Goal: Transaction & Acquisition: Book appointment/travel/reservation

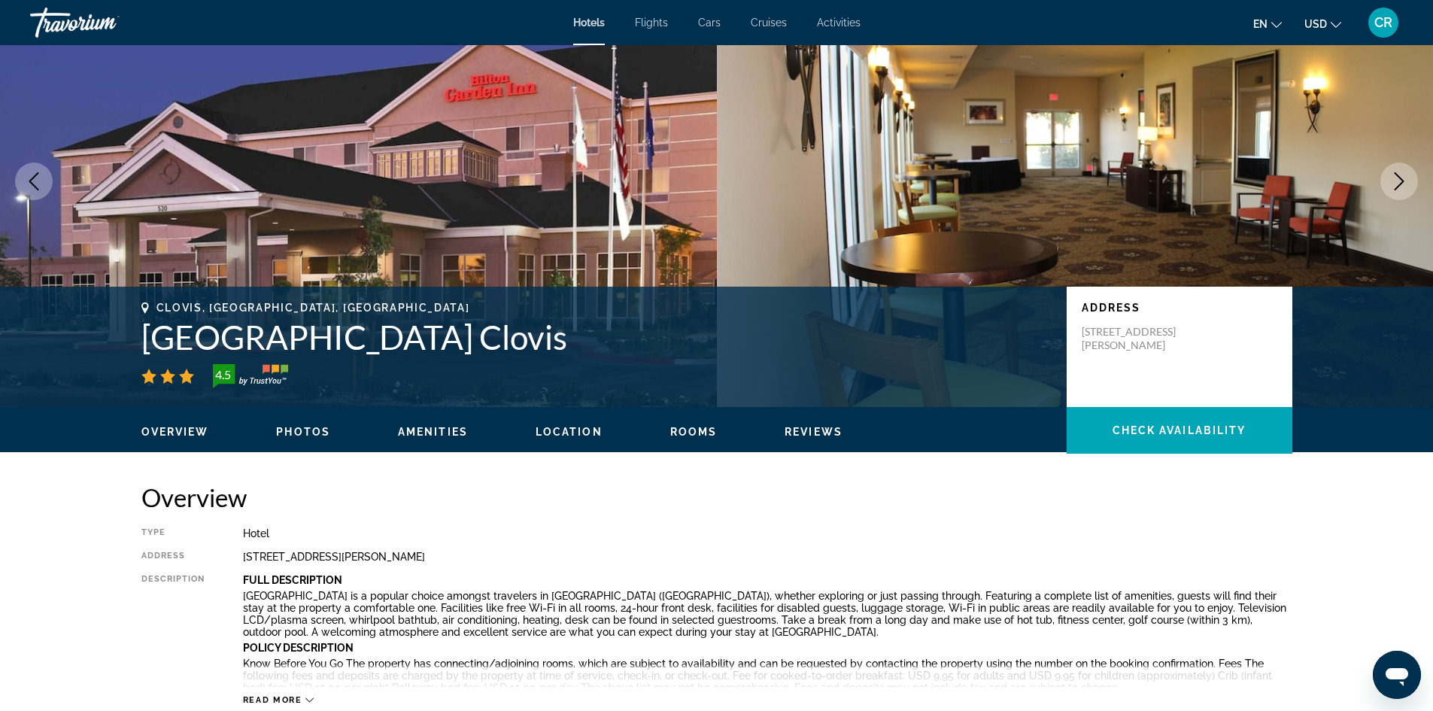
scroll to position [26, 0]
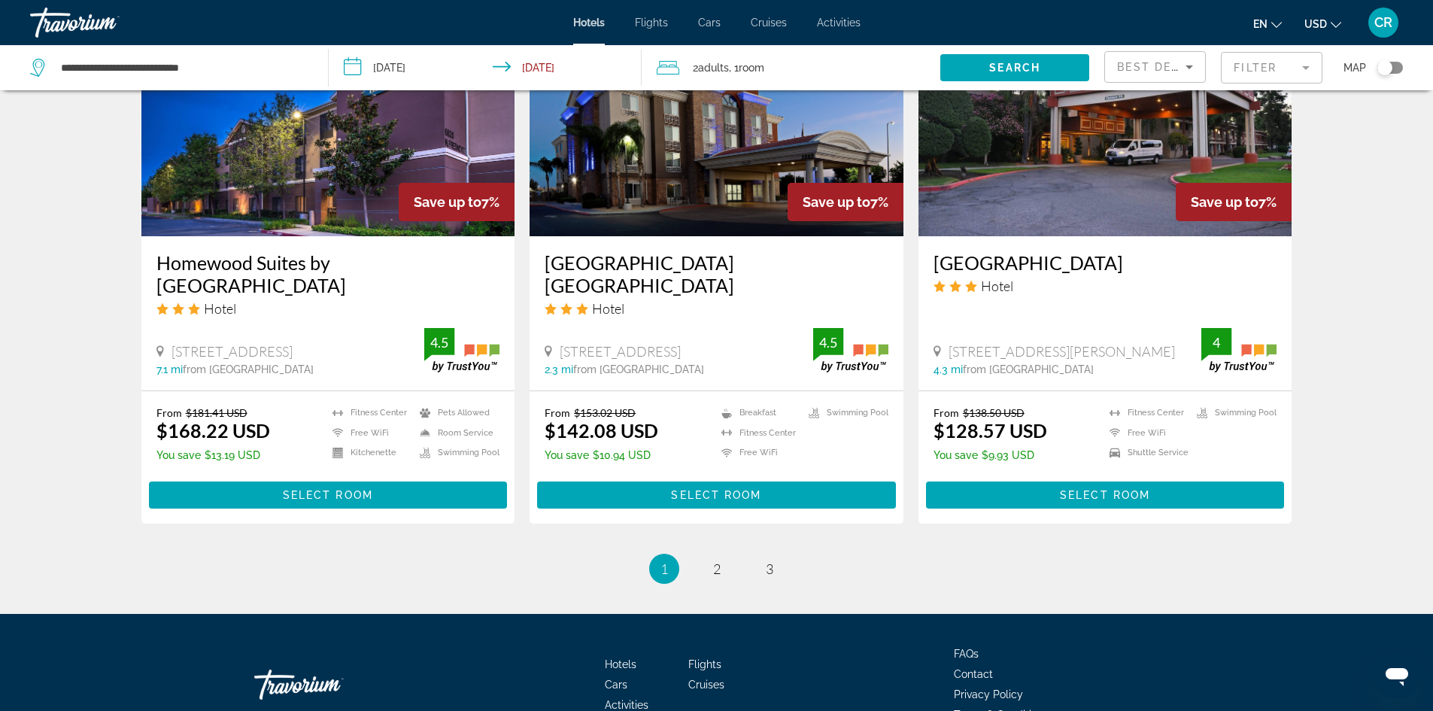
scroll to position [1805, 0]
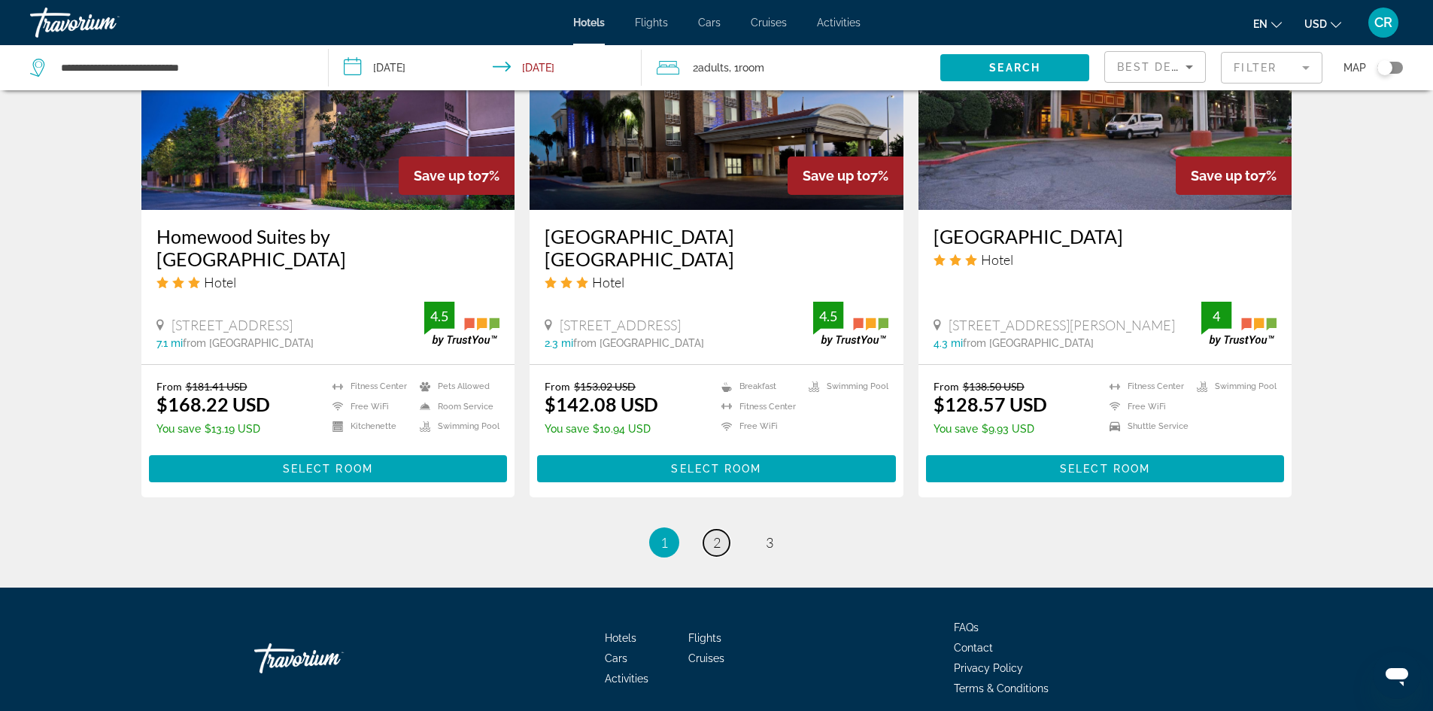
click at [719, 551] on span "2" at bounding box center [717, 542] width 8 height 17
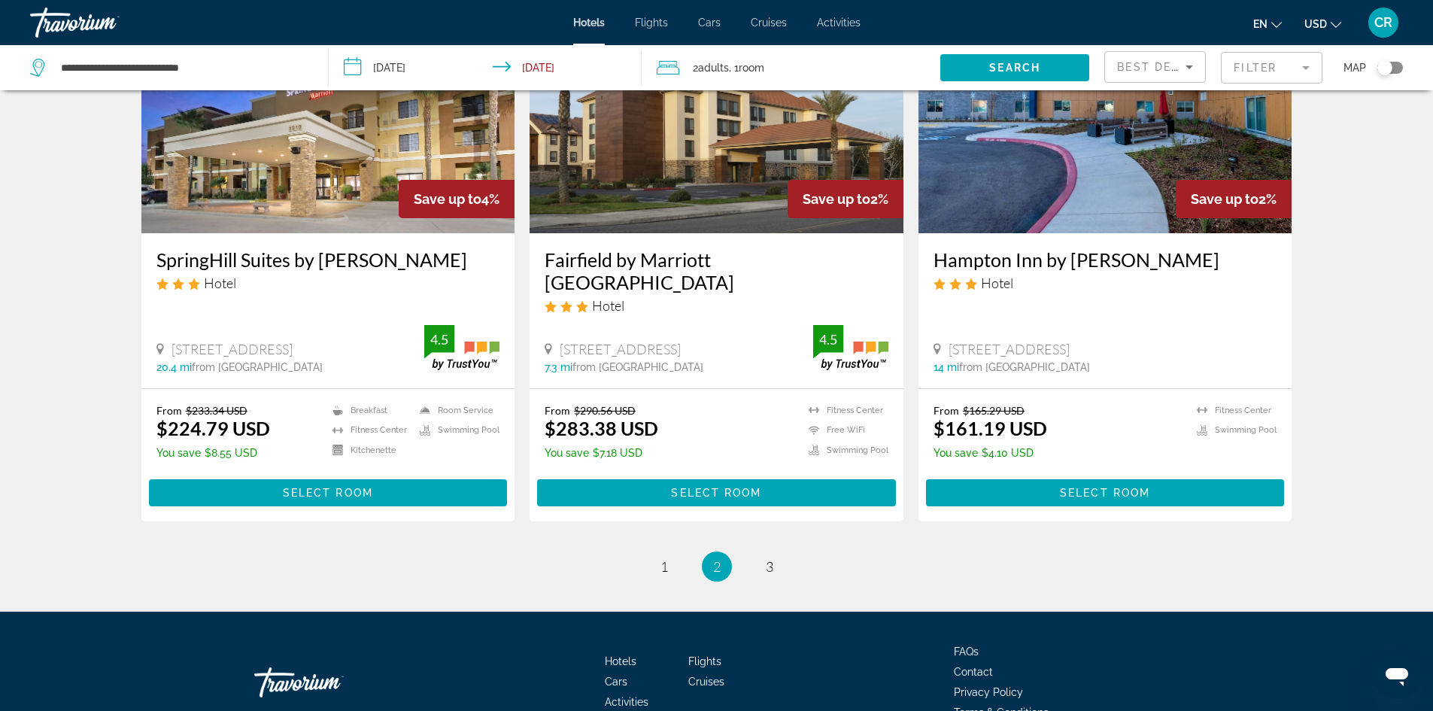
scroll to position [1880, 0]
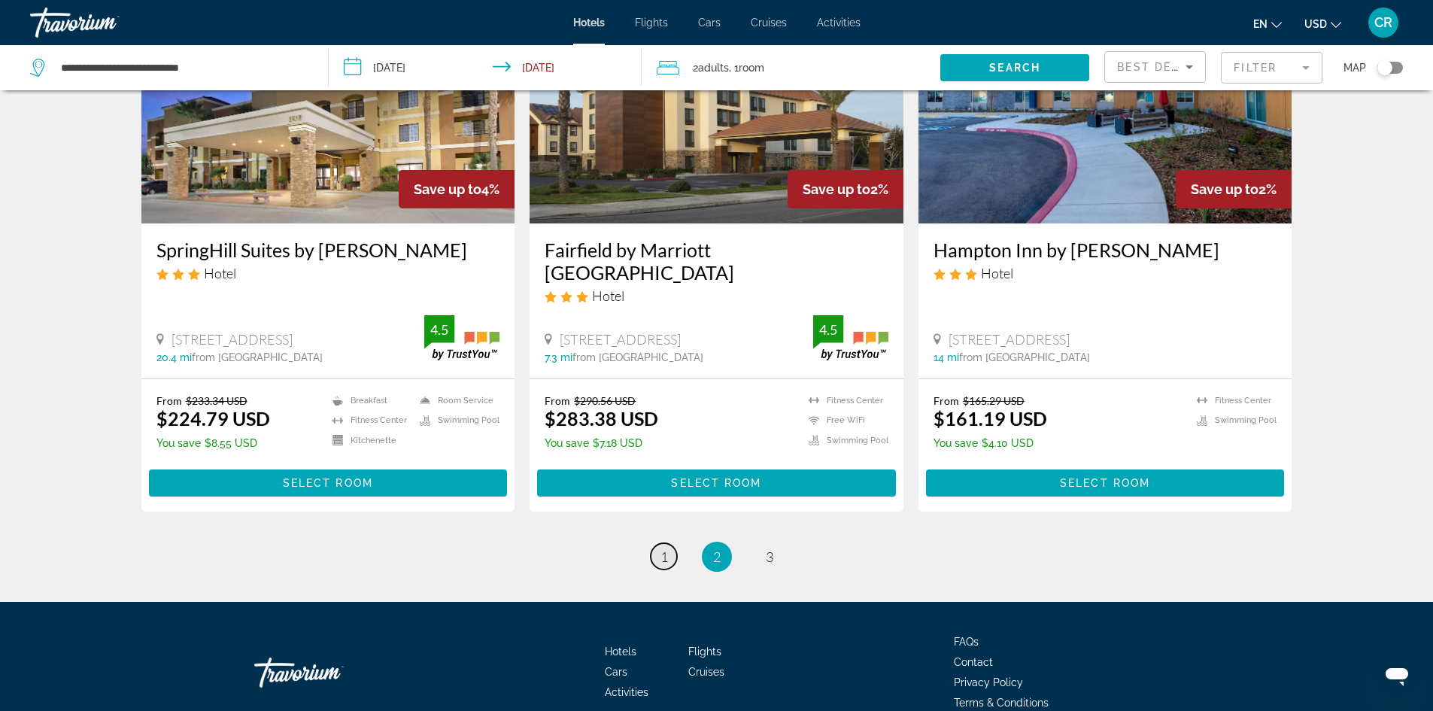
click at [665, 548] on span "1" at bounding box center [664, 556] width 8 height 17
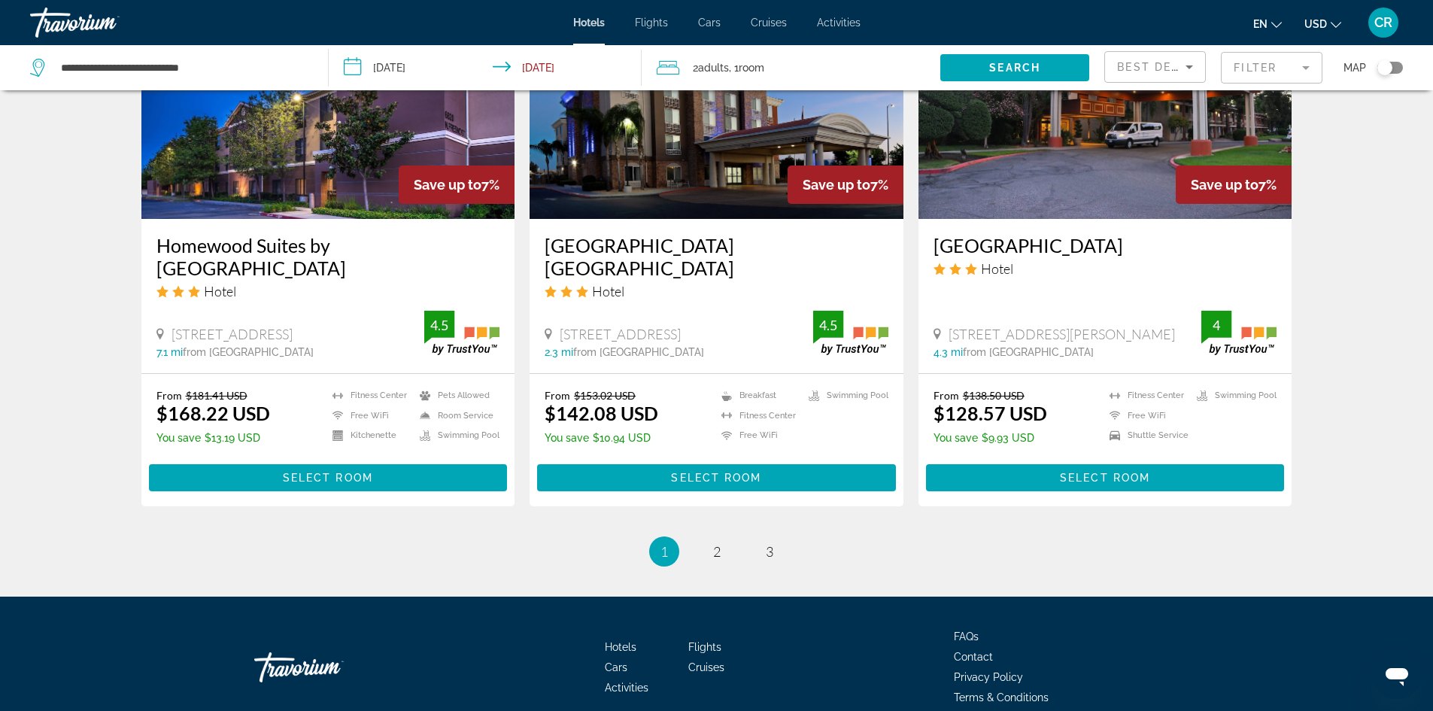
scroll to position [1805, 0]
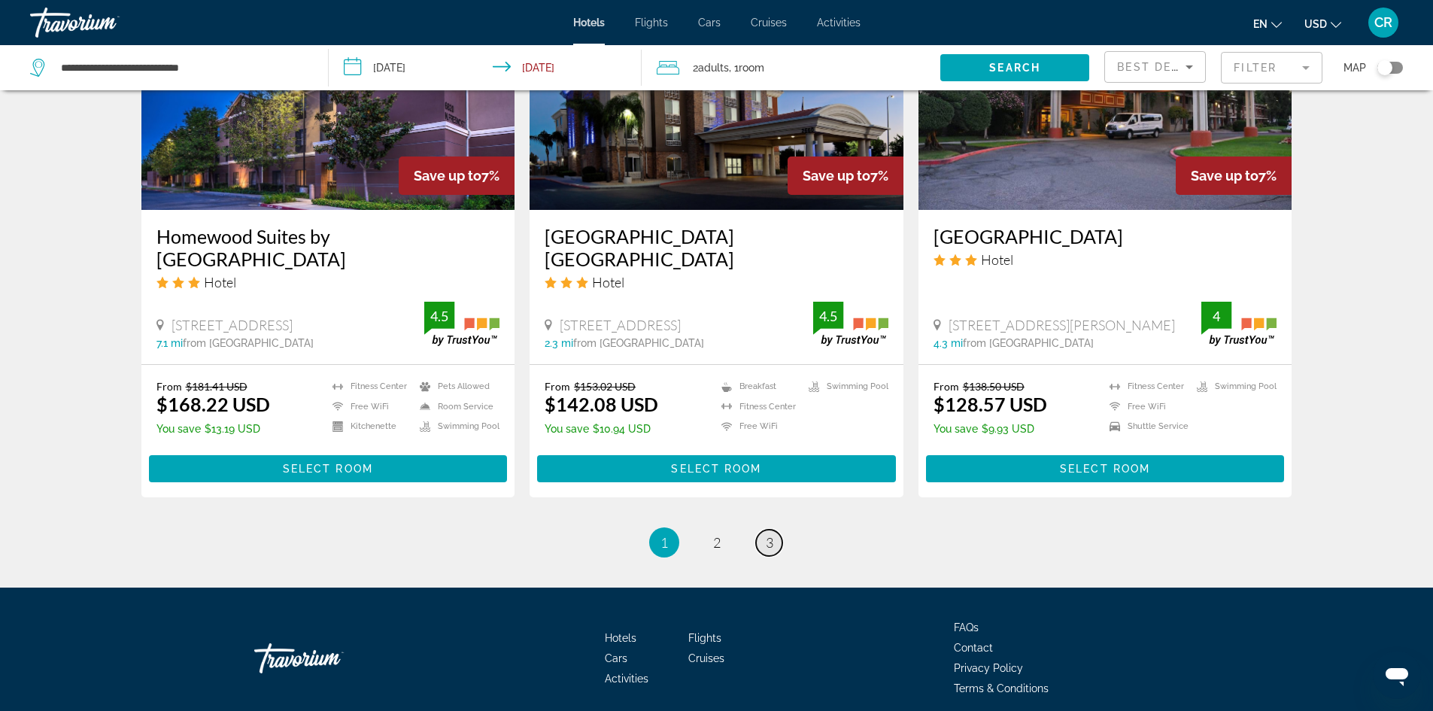
click at [763, 556] on link "page 3" at bounding box center [769, 542] width 26 height 26
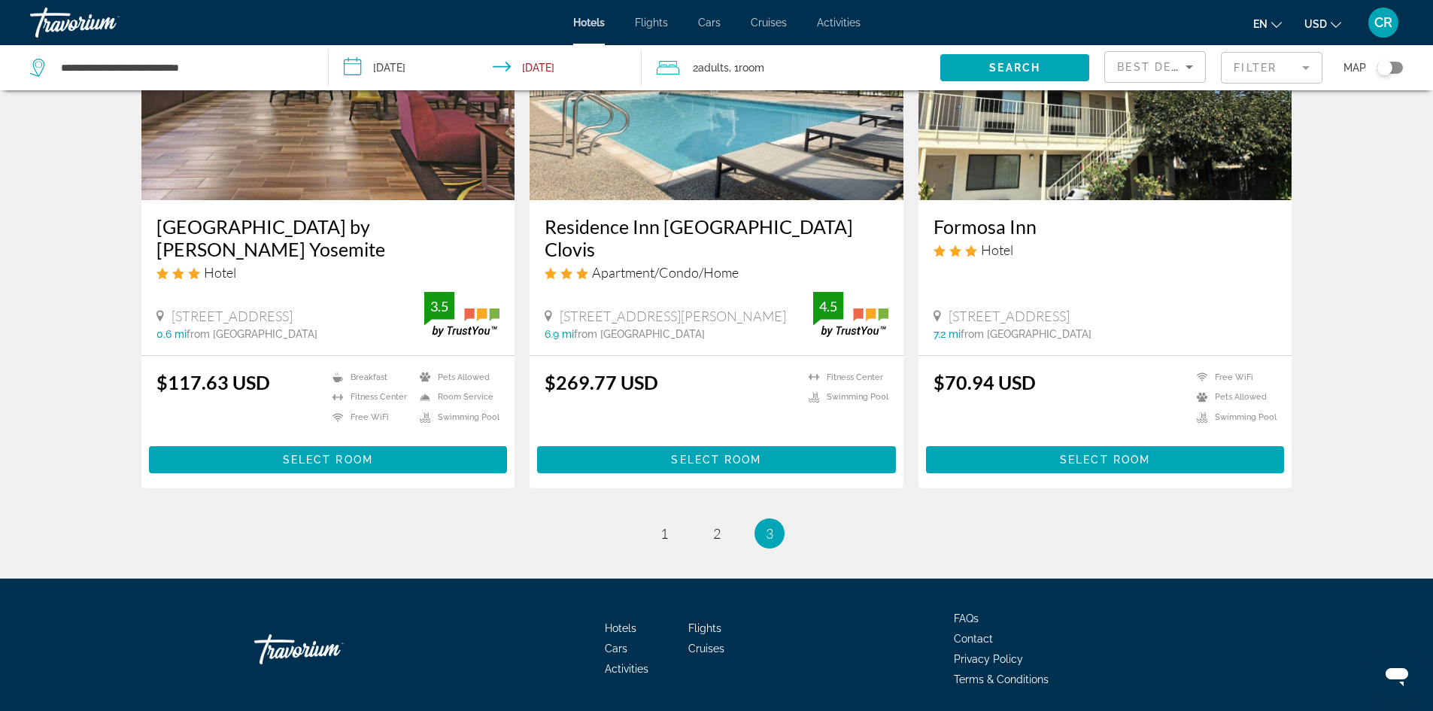
scroll to position [752, 0]
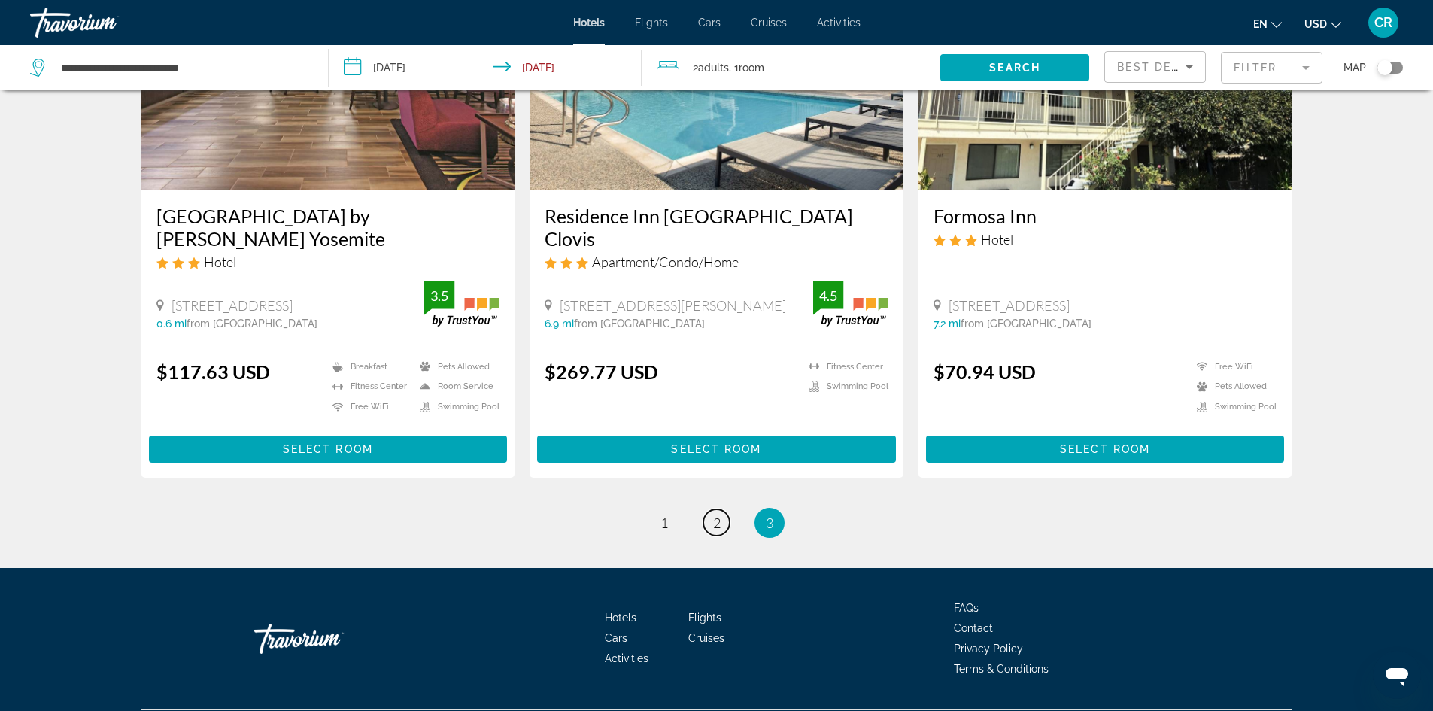
drag, startPoint x: 717, startPoint y: 517, endPoint x: 1041, endPoint y: 7, distance: 604.8
click at [717, 517] on span "2" at bounding box center [717, 522] width 8 height 17
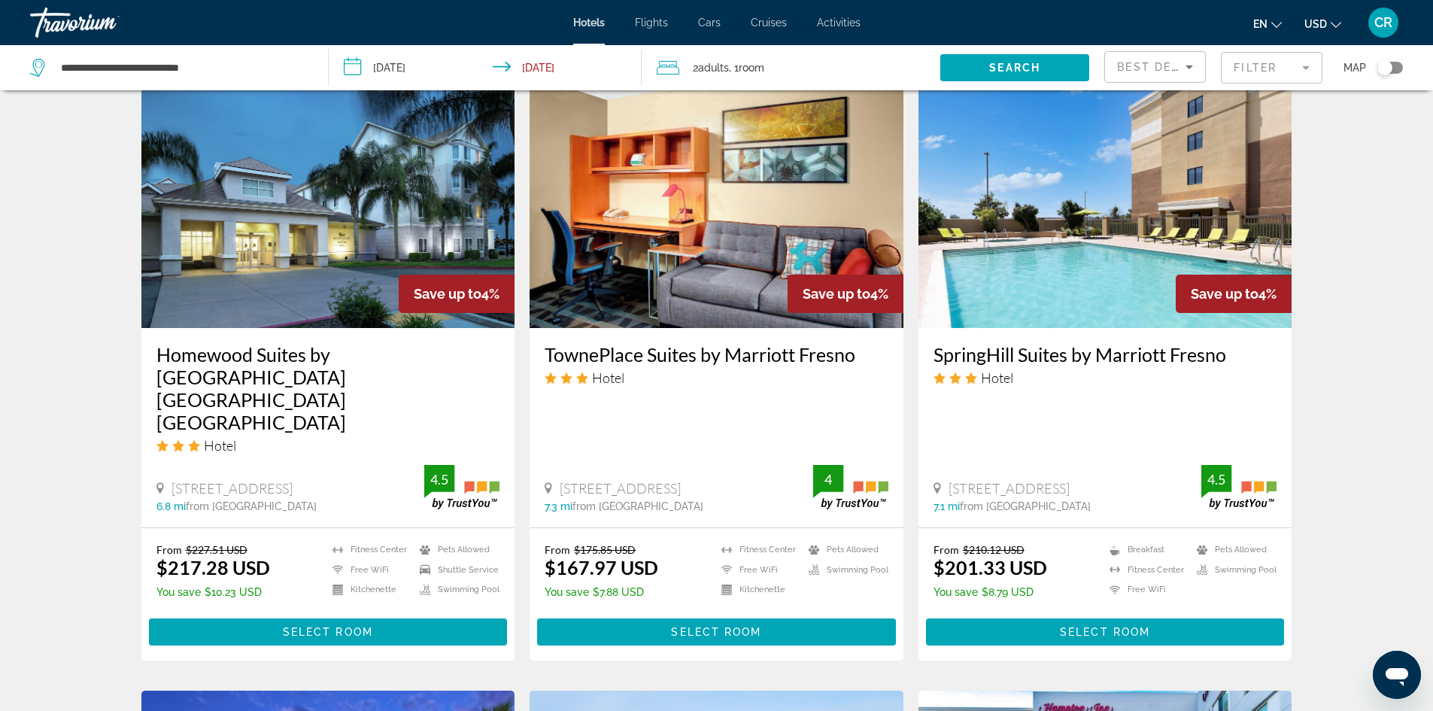
scroll to position [1203, 0]
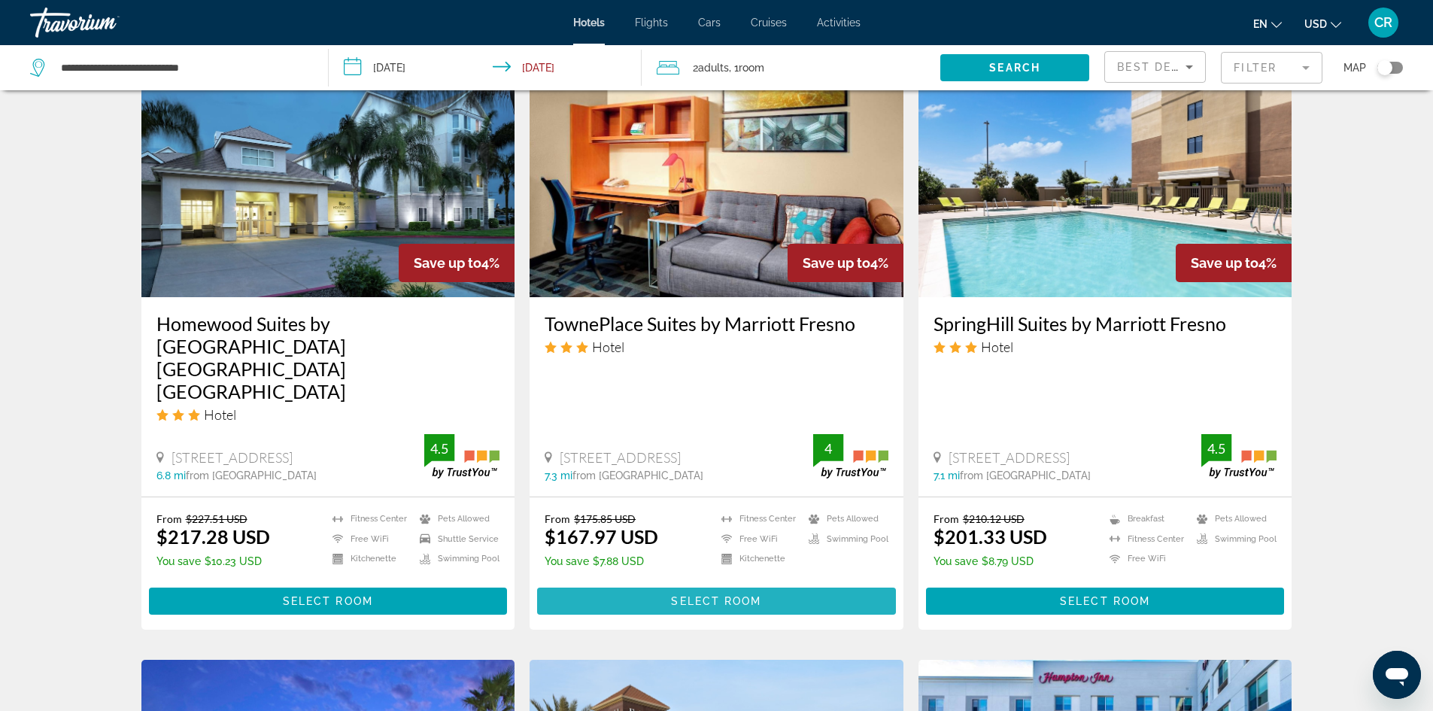
click at [761, 595] on span "Select Room" at bounding box center [716, 601] width 90 height 12
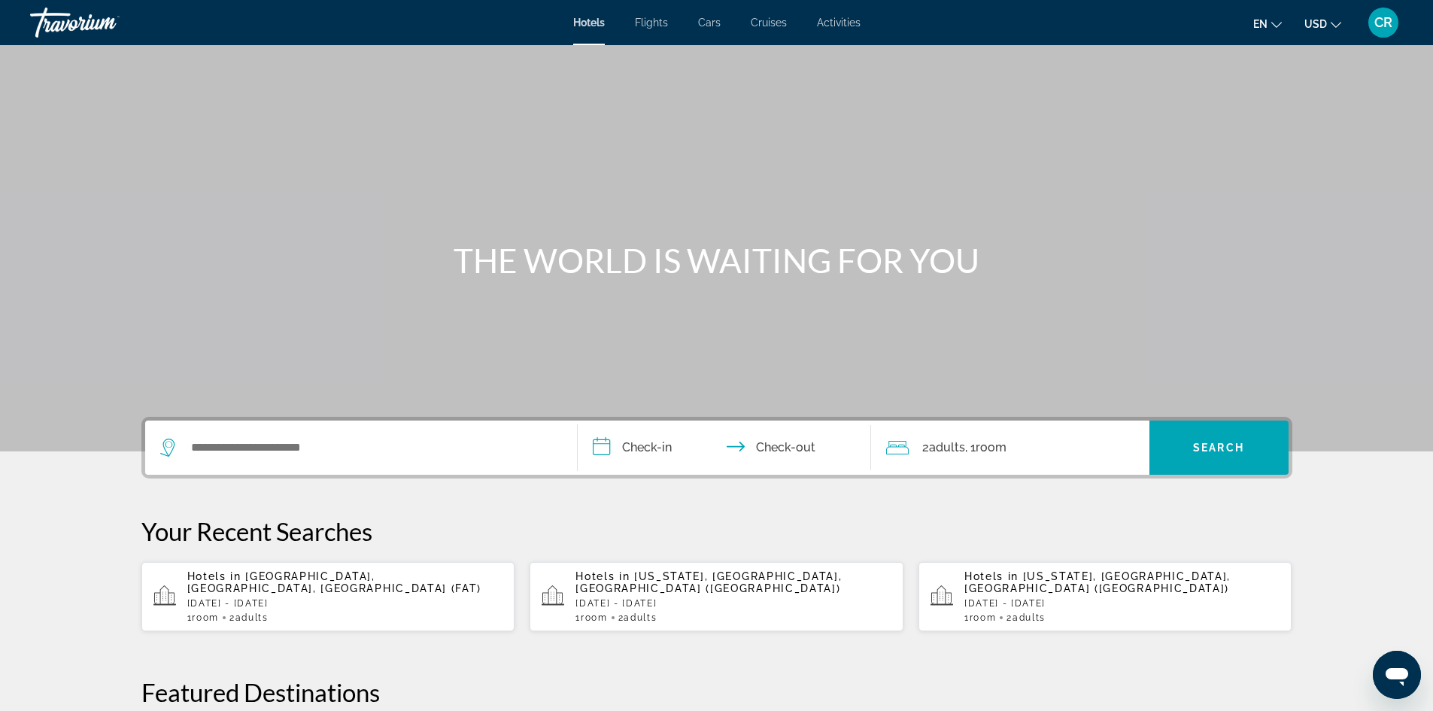
click at [342, 612] on div "1 Room rooms 2 Adult Adults" at bounding box center [345, 617] width 316 height 11
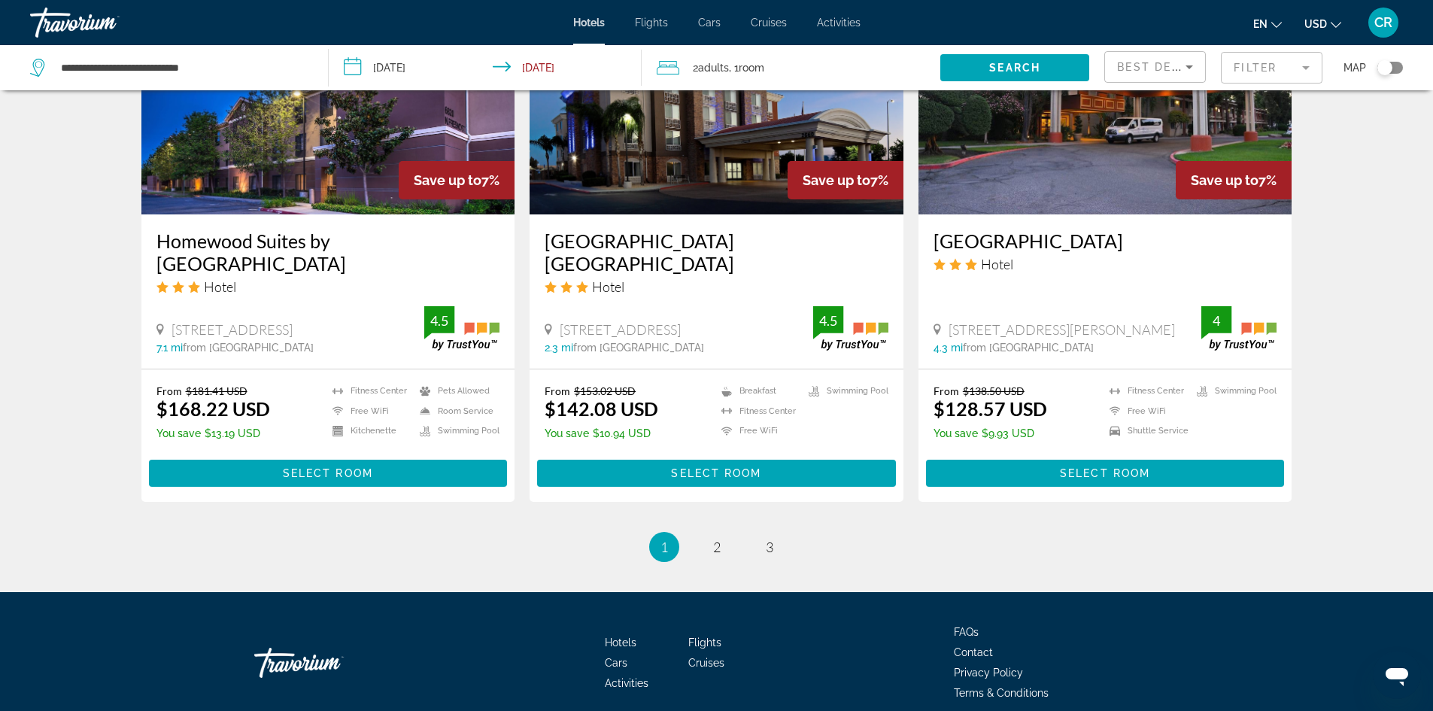
scroll to position [1805, 0]
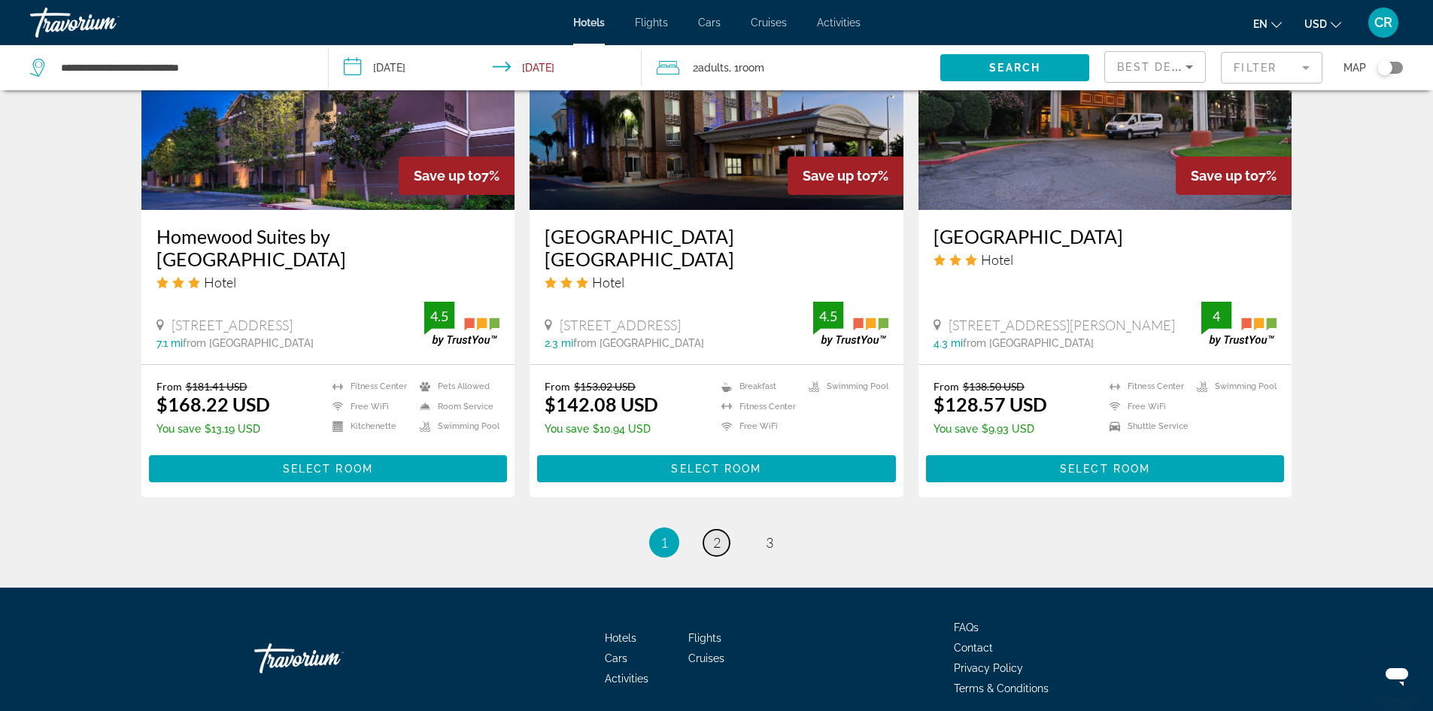
click at [717, 551] on span "2" at bounding box center [717, 542] width 8 height 17
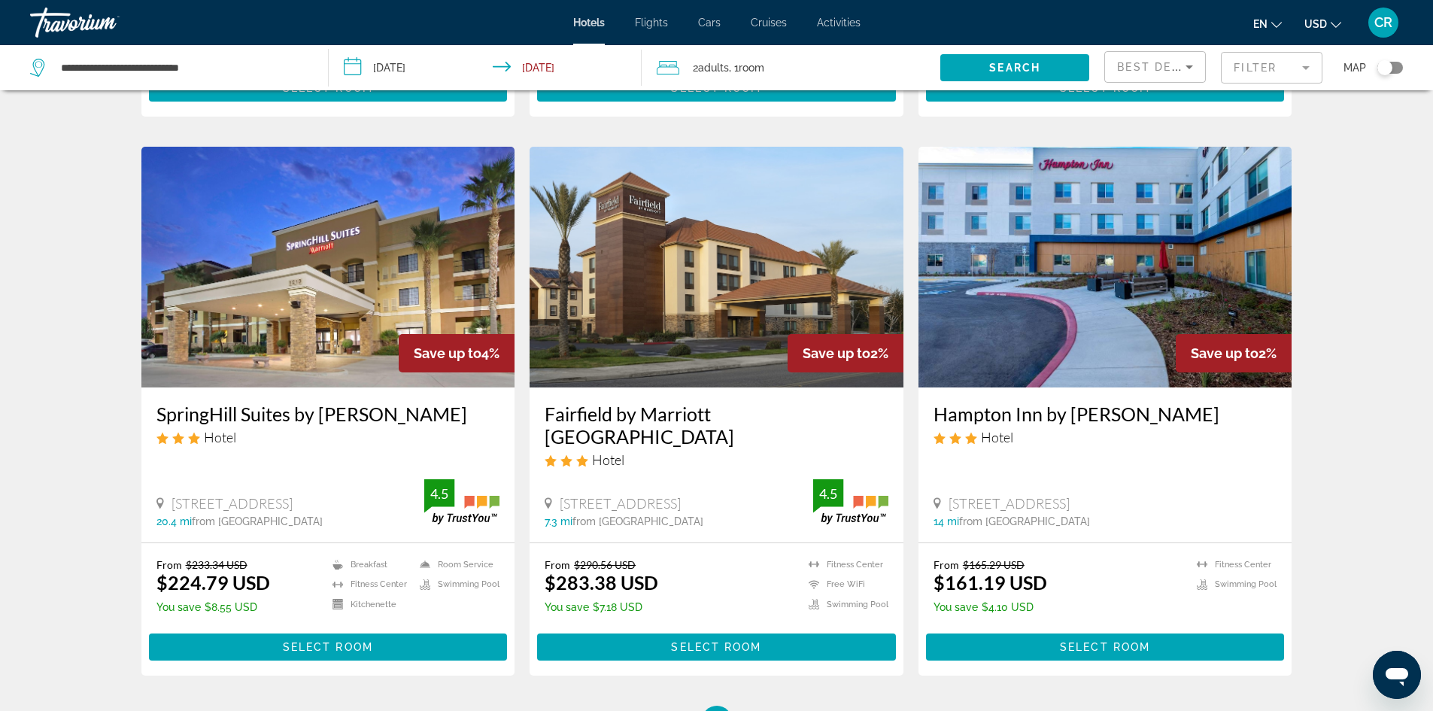
scroll to position [1730, 0]
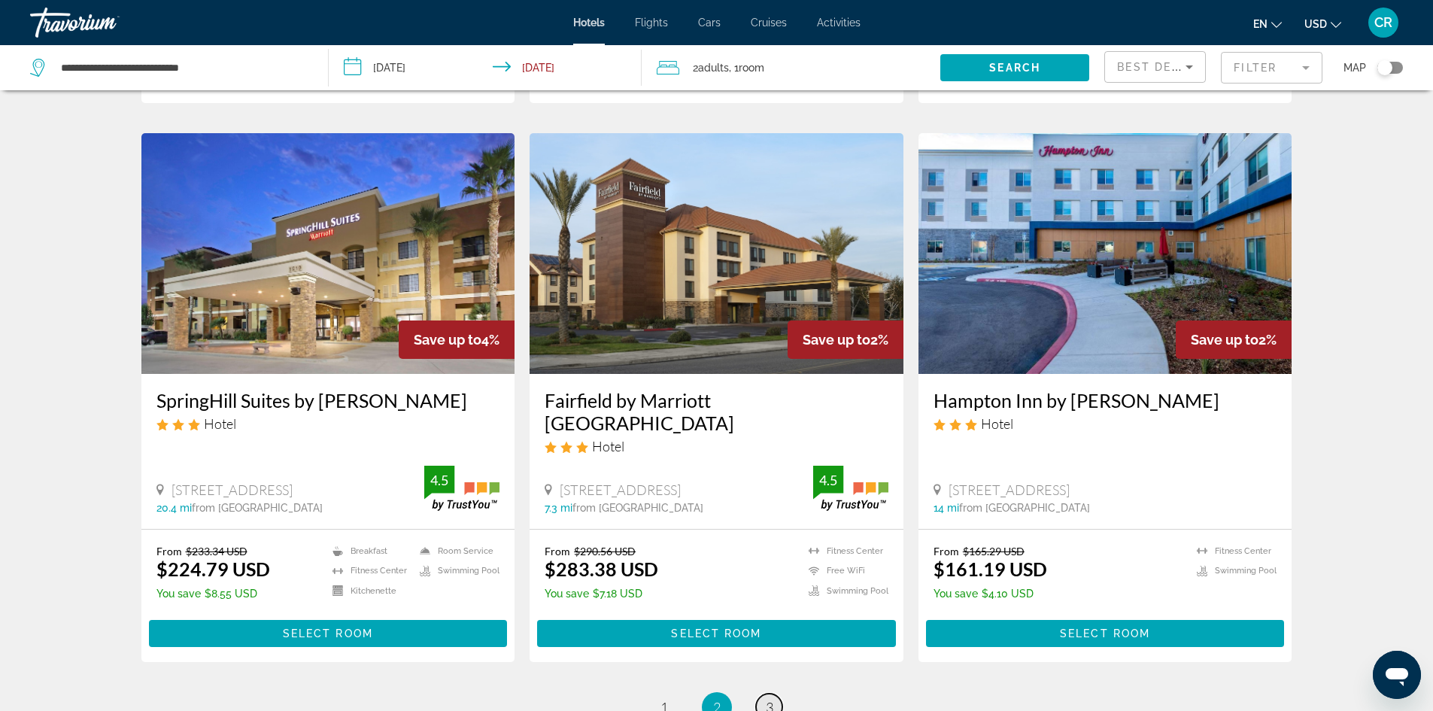
click at [770, 699] on span "3" at bounding box center [770, 707] width 8 height 17
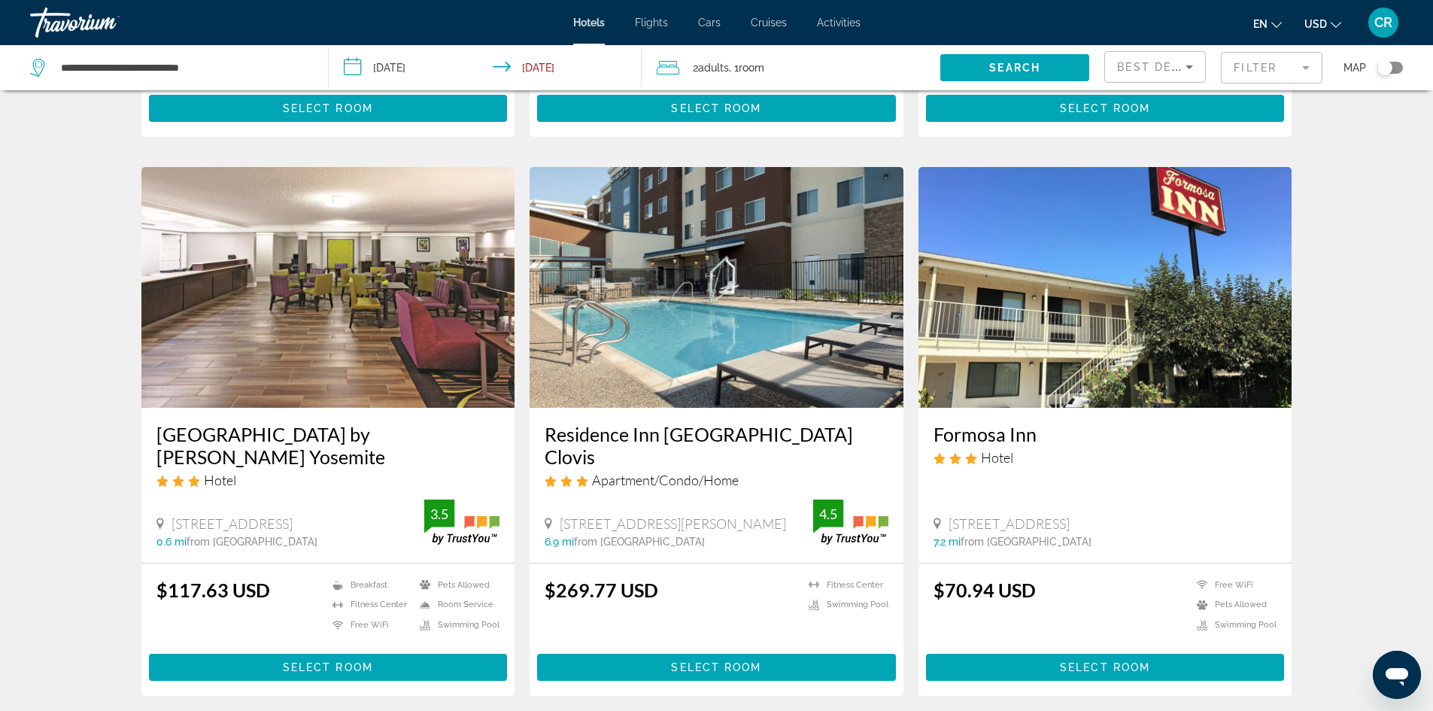
scroll to position [602, 0]
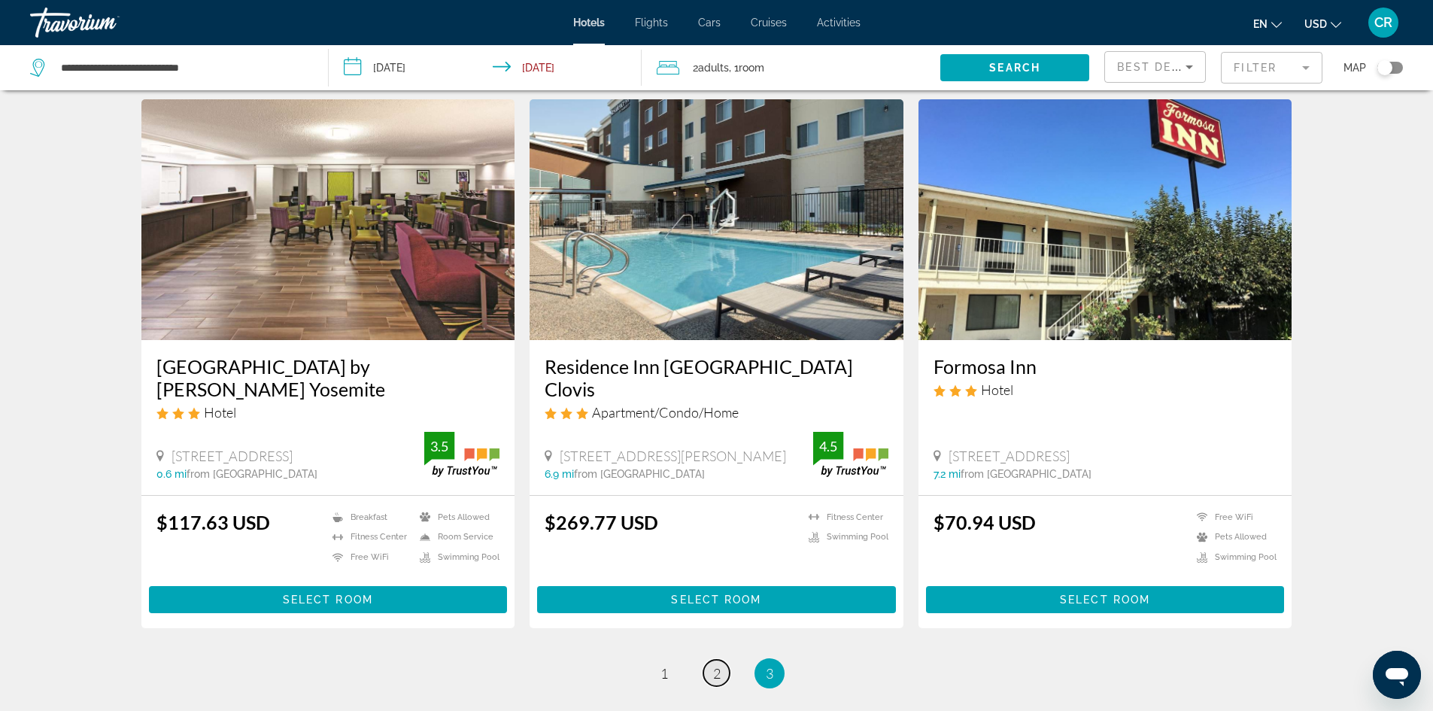
click at [709, 678] on link "page 2" at bounding box center [716, 673] width 26 height 26
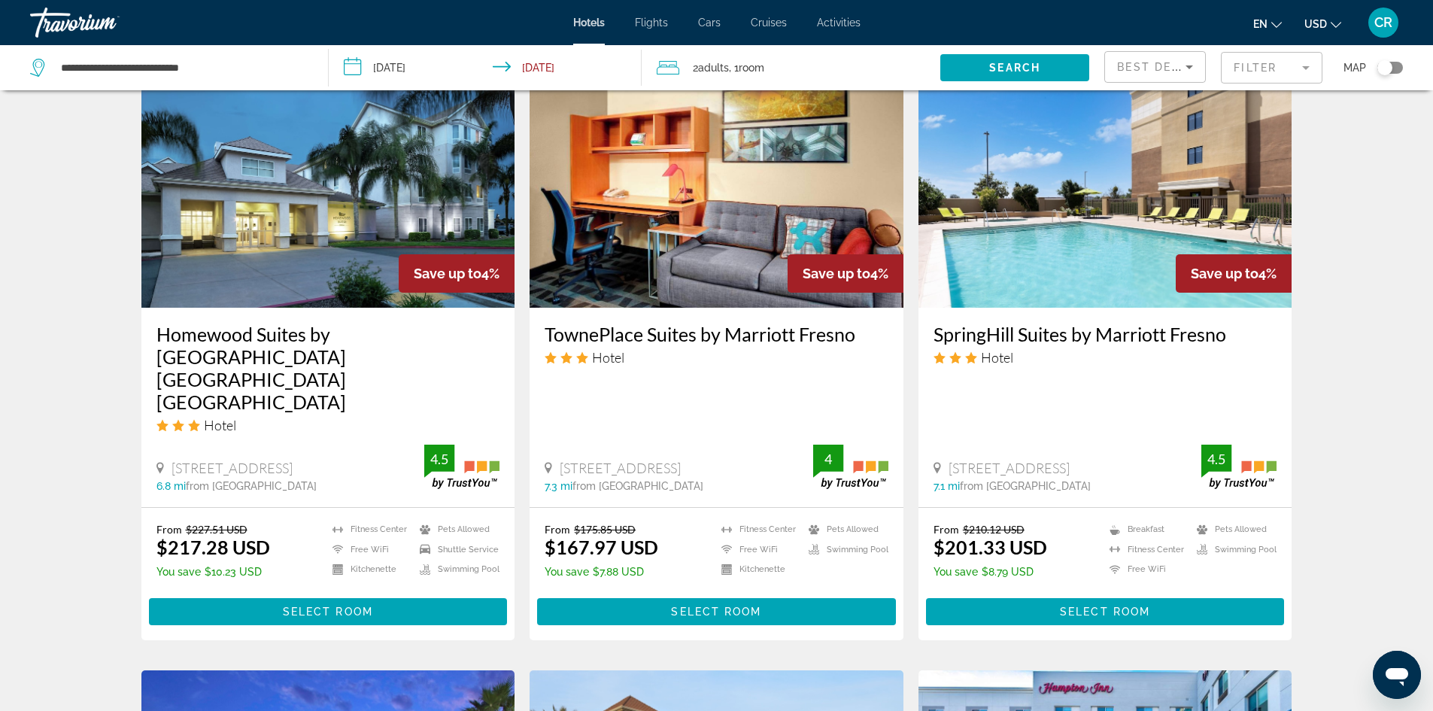
scroll to position [1203, 0]
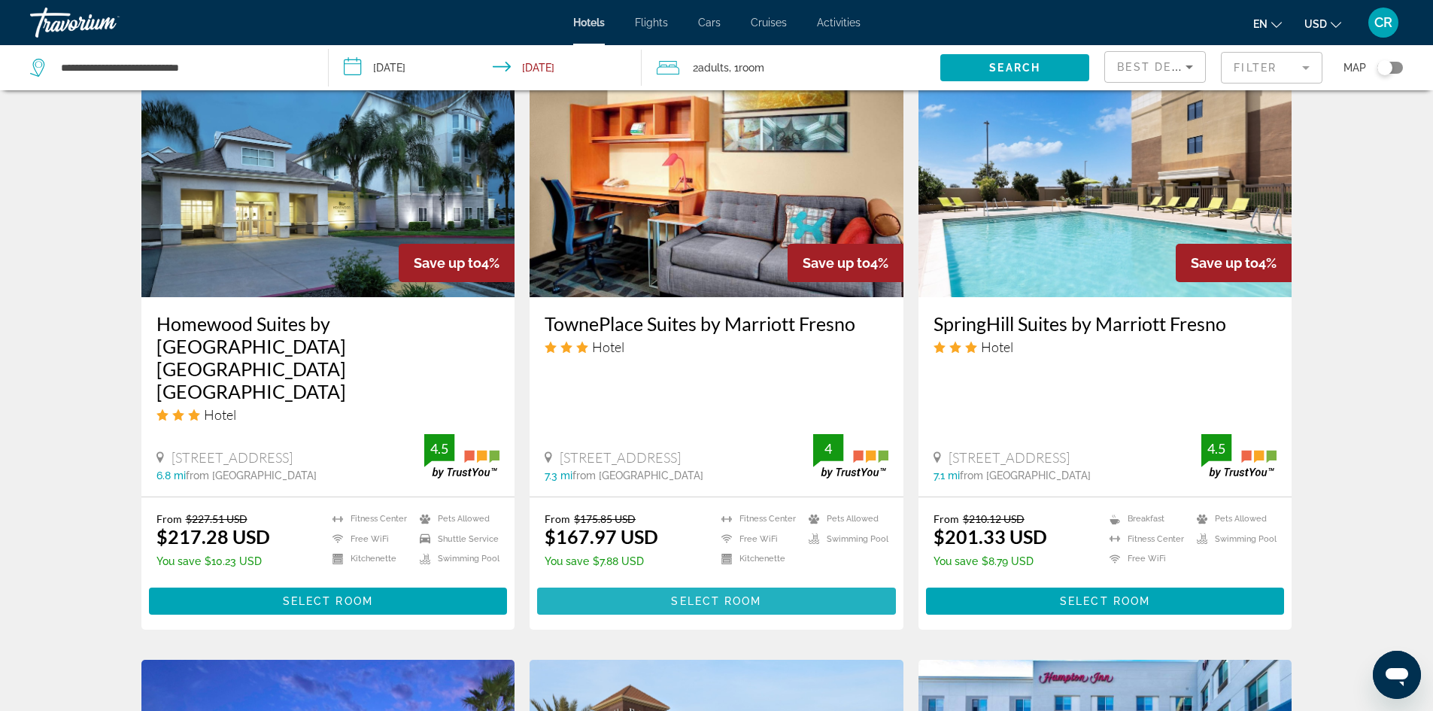
click at [638, 583] on span "Main content" at bounding box center [716, 601] width 359 height 36
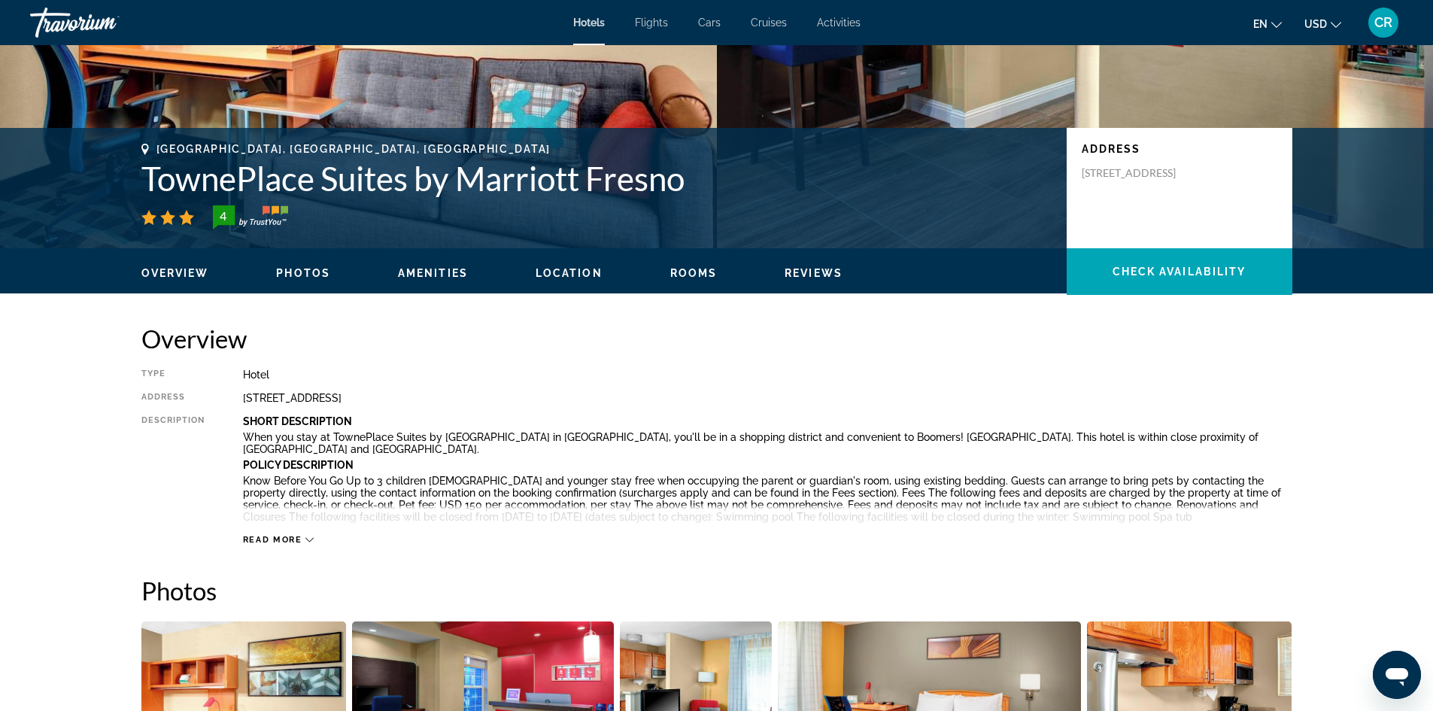
scroll to position [226, 0]
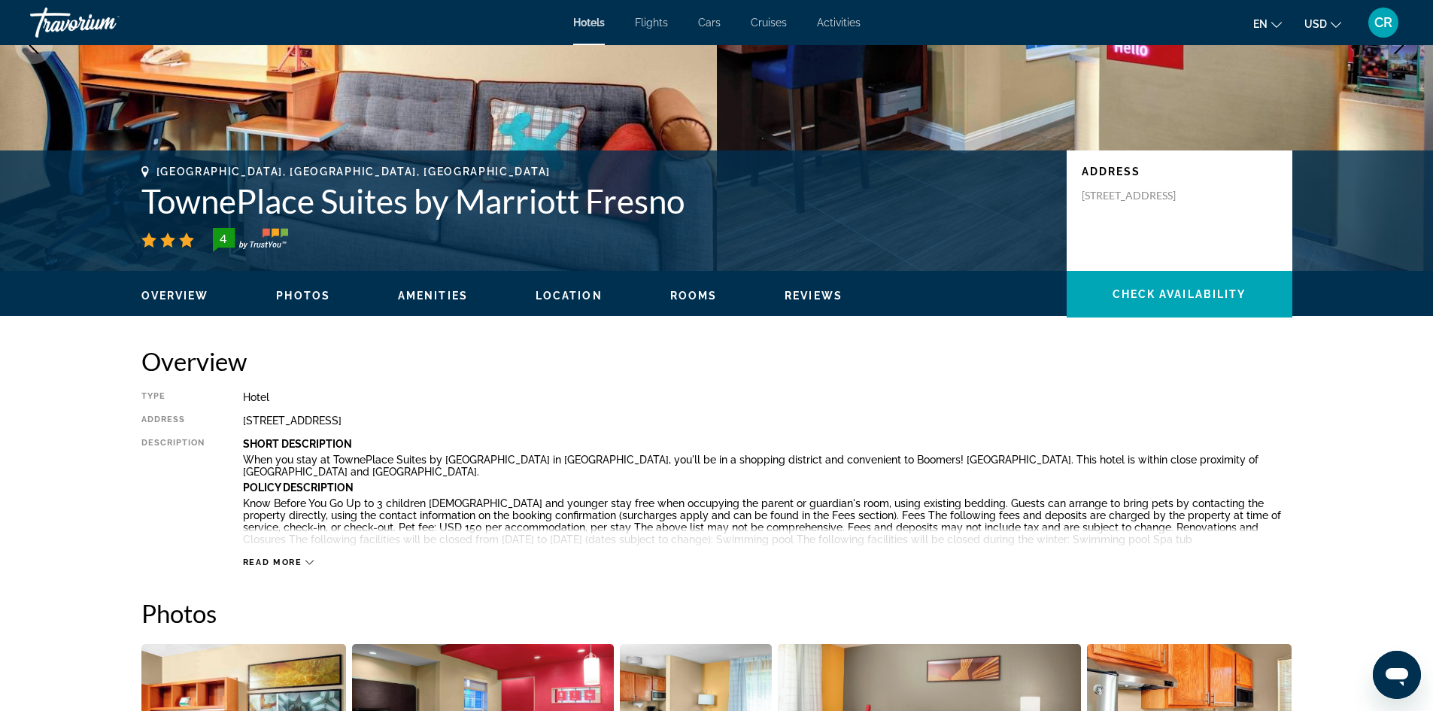
click at [698, 297] on span "Rooms" at bounding box center [693, 296] width 47 height 12
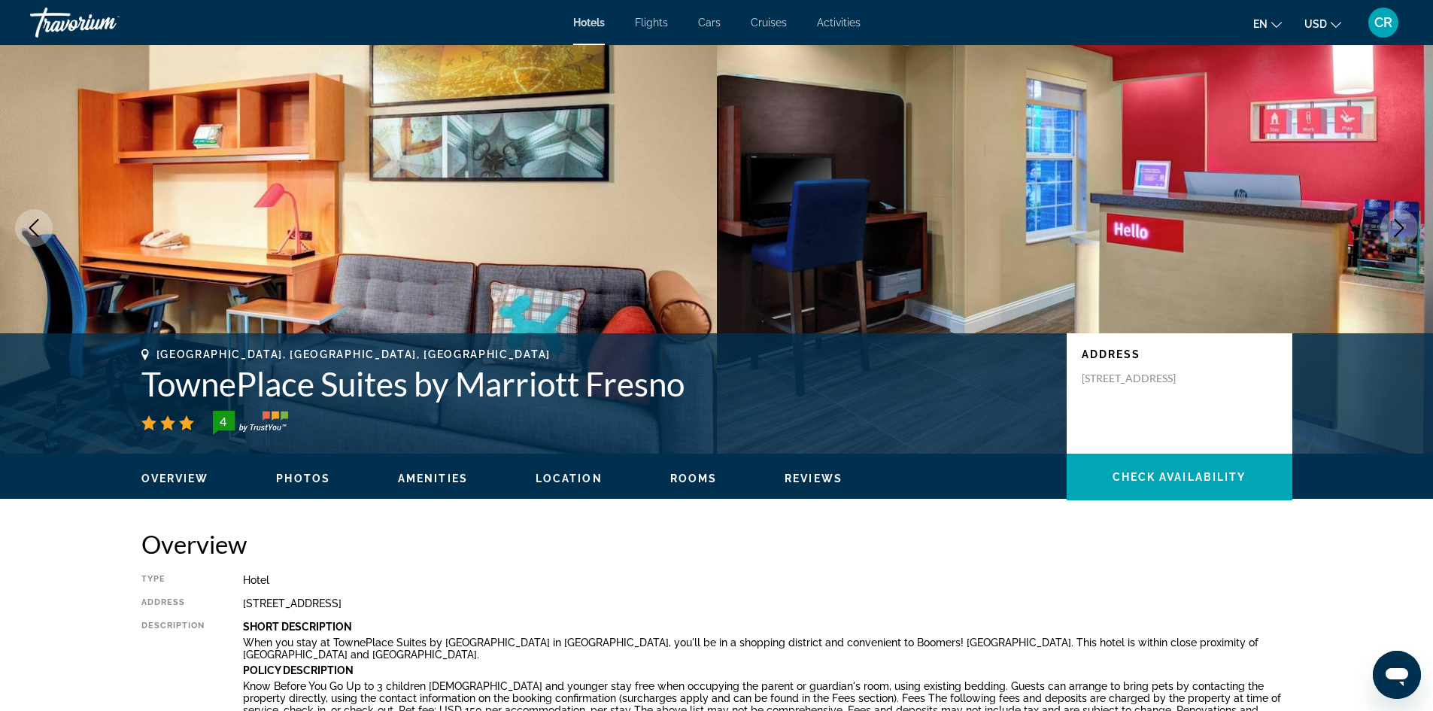
scroll to position [0, 0]
